Goal: Information Seeking & Learning: Learn about a topic

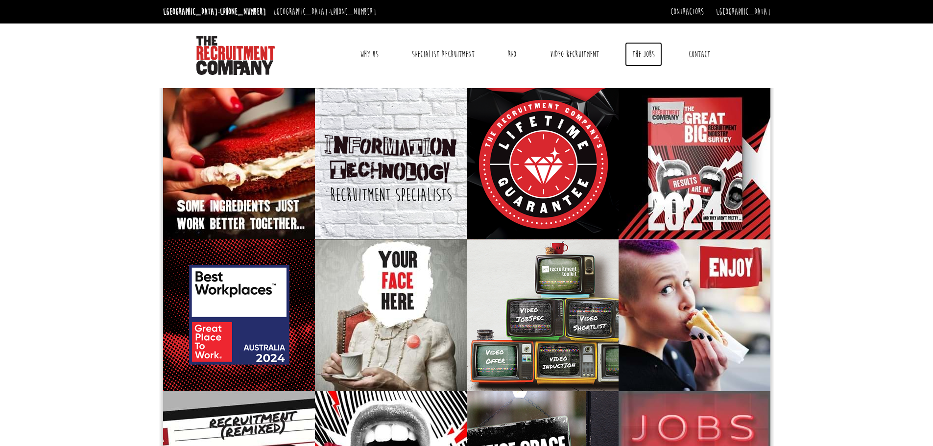
click at [662, 54] on link "The Jobs" at bounding box center [643, 54] width 37 height 24
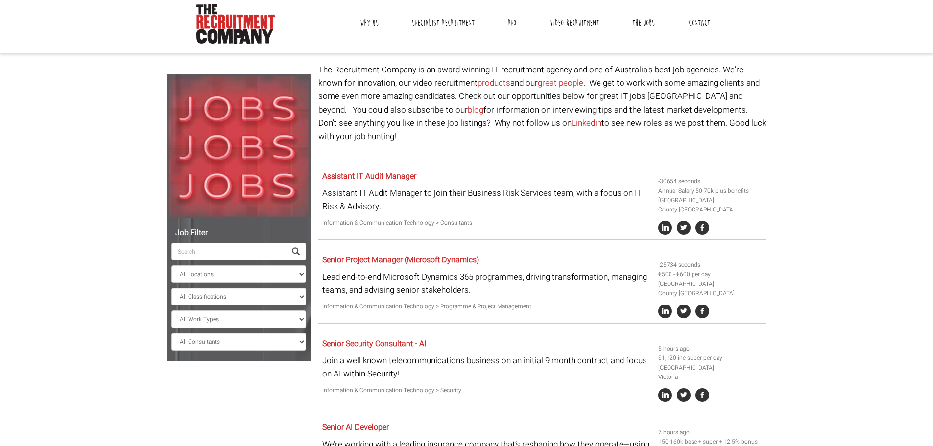
scroll to position [49, 0]
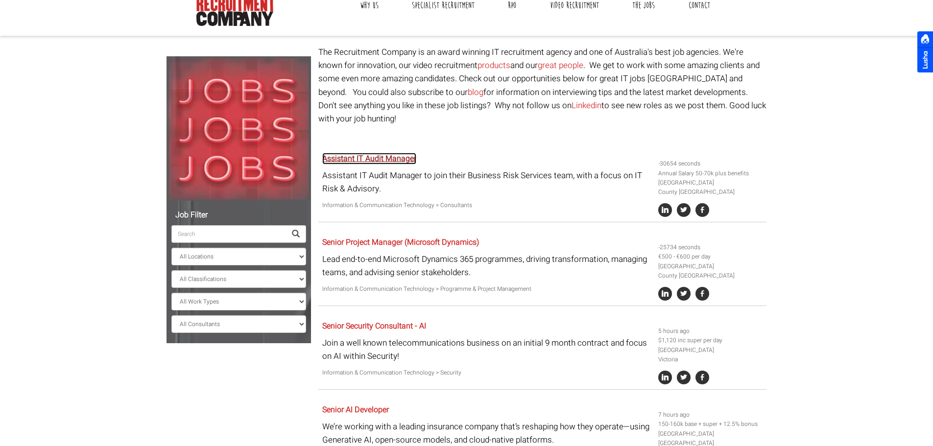
click at [402, 153] on link "Assistant IT Audit Manager" at bounding box center [369, 159] width 94 height 12
